Goal: Answer question/provide support: Participate in discussion

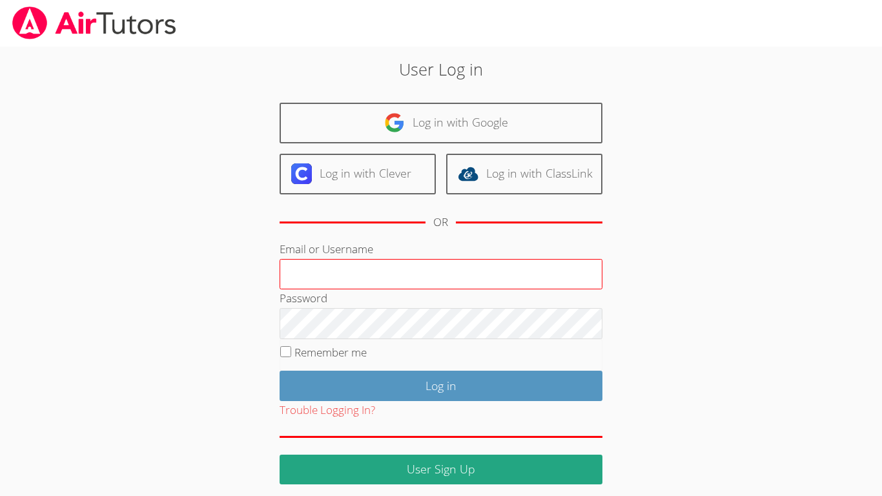
click at [397, 272] on input "Email or Username" at bounding box center [441, 274] width 323 height 31
type input "[EMAIL_ADDRESS][DOMAIN_NAME]"
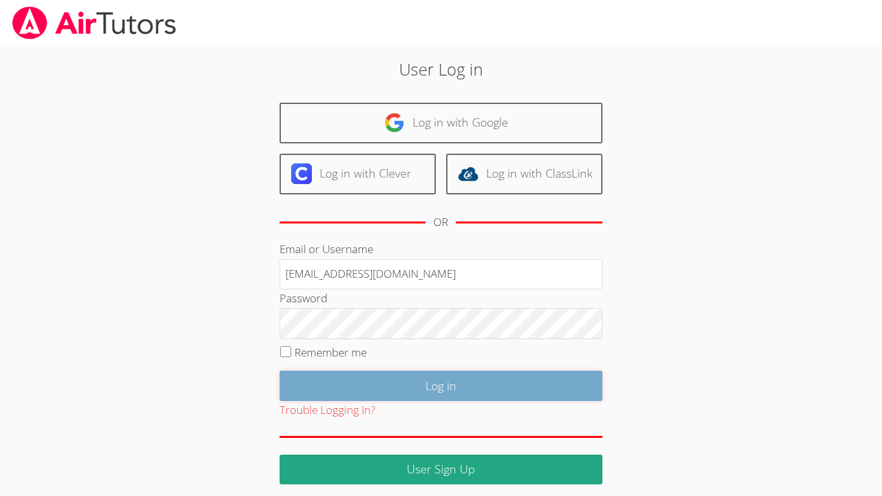
click at [490, 387] on input "Log in" at bounding box center [441, 386] width 323 height 30
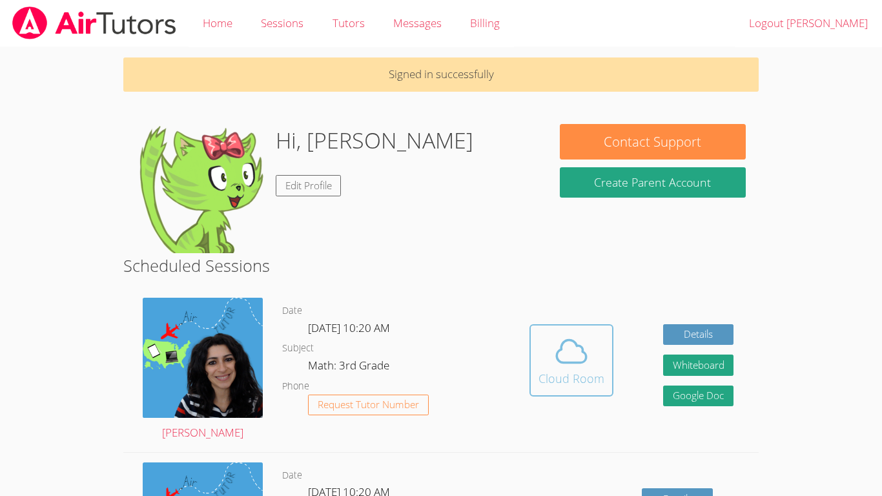
click at [553, 374] on div "Cloud Room" at bounding box center [572, 378] width 66 height 18
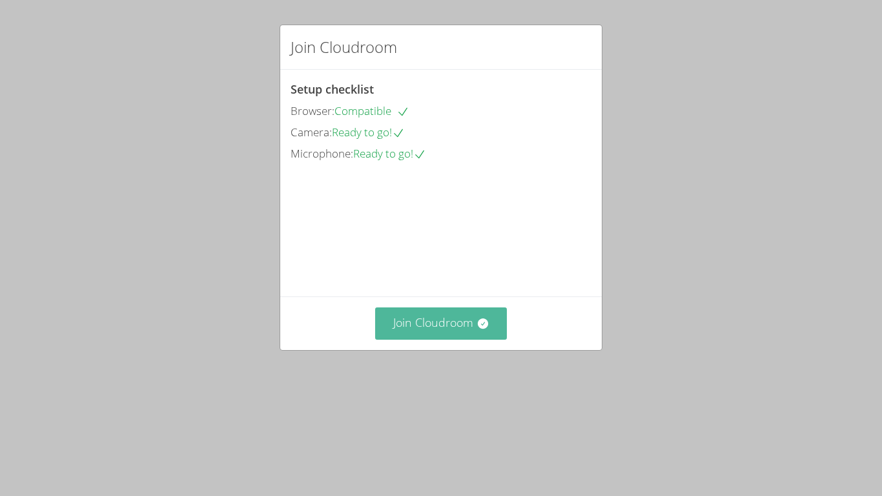
click at [433, 339] on button "Join Cloudroom" at bounding box center [441, 323] width 132 height 32
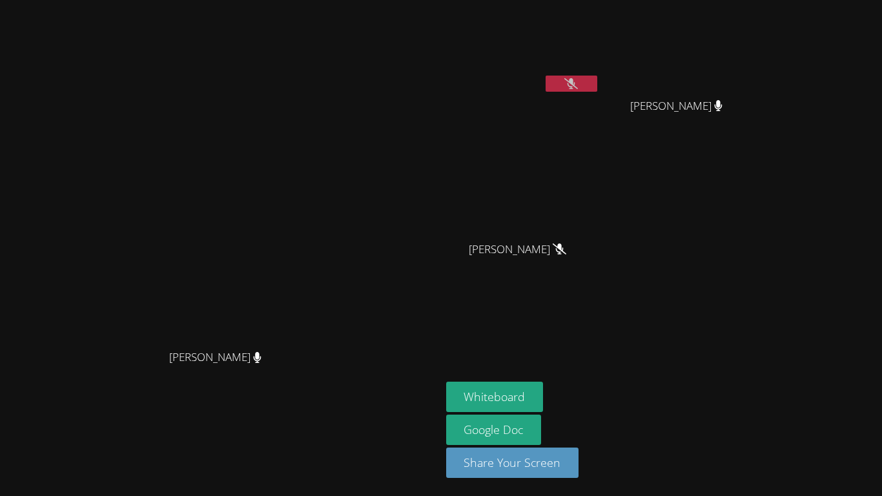
click at [597, 87] on button at bounding box center [572, 84] width 52 height 16
click at [317, 269] on video at bounding box center [220, 222] width 194 height 242
click at [317, 344] on video at bounding box center [220, 222] width 194 height 242
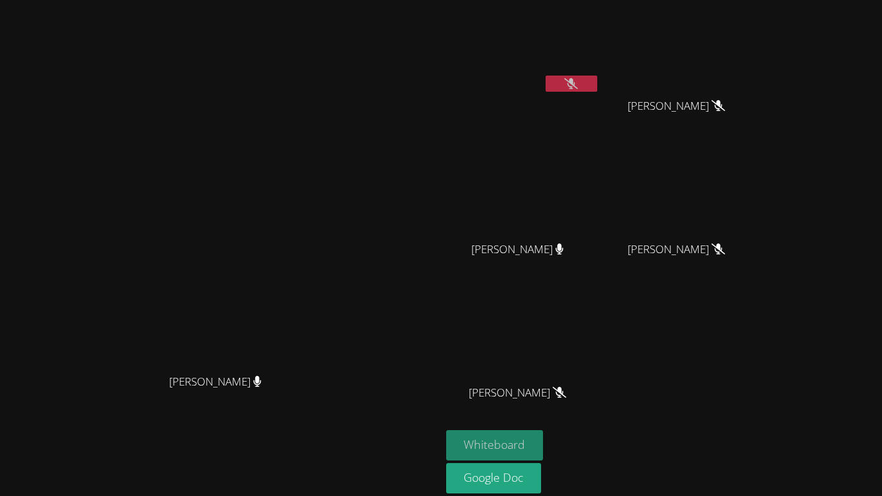
click at [544, 439] on button "Whiteboard" at bounding box center [495, 445] width 98 height 30
click at [544, 436] on button "Whiteboard" at bounding box center [495, 445] width 98 height 30
click at [566, 394] on span "[PERSON_NAME]" at bounding box center [518, 393] width 98 height 19
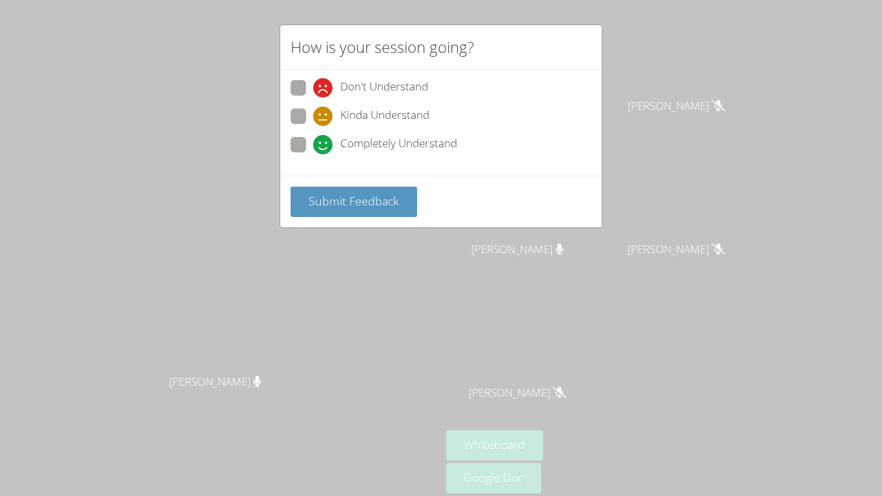
click at [313, 98] on span at bounding box center [313, 98] width 0 height 0
click at [313, 88] on input "Don't Understand" at bounding box center [318, 85] width 11 height 11
radio input "true"
click at [372, 208] on span "Submit Feedback" at bounding box center [354, 201] width 90 height 16
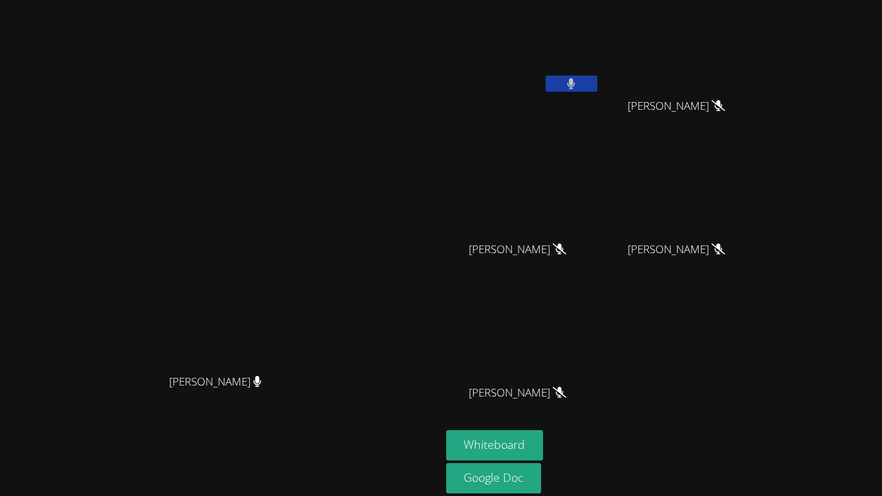
click at [759, 371] on div "[PERSON_NAME] De La [PERSON_NAME] [PERSON_NAME] [PERSON_NAME] [PERSON_NAME] [PE…" at bounding box center [602, 217] width 313 height 425
click at [759, 377] on div "[PERSON_NAME] De La [PERSON_NAME] [PERSON_NAME] [PERSON_NAME] [PERSON_NAME] [PE…" at bounding box center [602, 217] width 313 height 425
click at [578, 83] on icon at bounding box center [572, 83] width 14 height 11
click at [597, 88] on button at bounding box center [572, 84] width 52 height 16
